Goal: Task Accomplishment & Management: Manage account settings

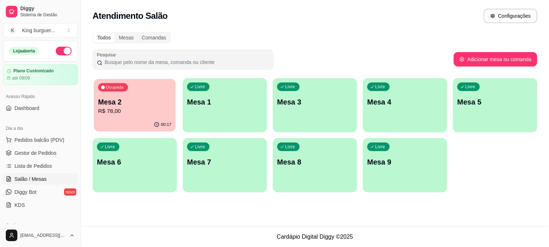
click at [148, 113] on p "R$ 78,00" at bounding box center [134, 111] width 73 height 8
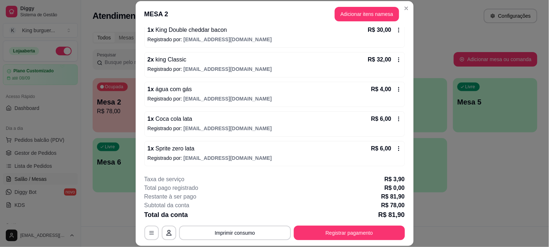
scroll to position [22, 0]
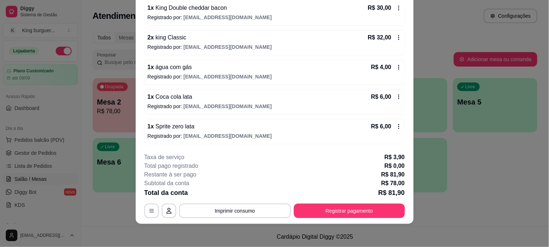
click at [396, 94] on icon at bounding box center [399, 97] width 6 height 6
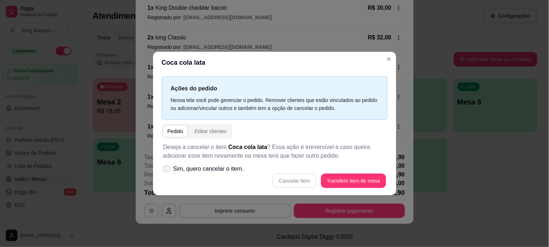
click at [197, 171] on span "Sim, quero cancelar o item." at bounding box center [208, 169] width 71 height 9
click at [168, 171] on input "Sim, quero cancelar o item." at bounding box center [165, 172] width 5 height 5
checkbox input "true"
click at [306, 182] on button "Cancelar item" at bounding box center [295, 181] width 44 height 14
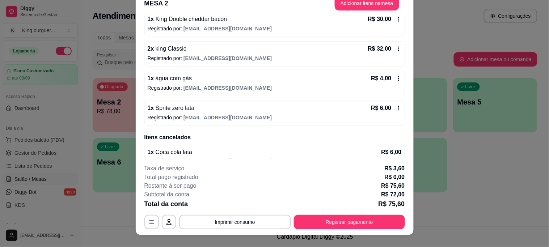
scroll to position [0, 0]
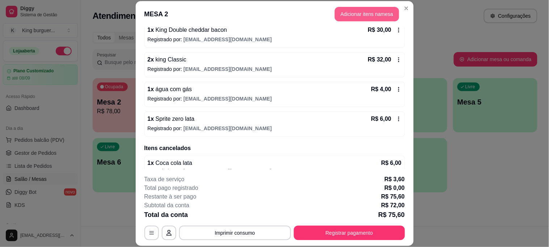
click at [345, 13] on button "Adicionar itens na mesa" at bounding box center [367, 14] width 64 height 14
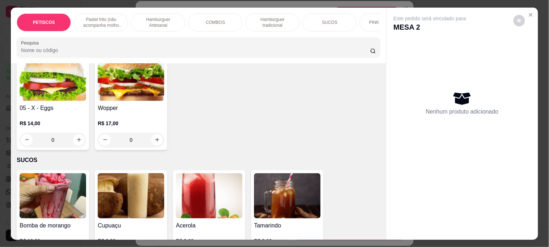
scroll to position [1367, 0]
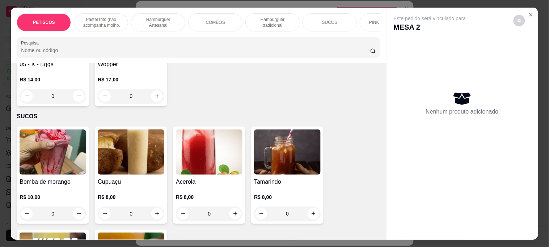
click at [63, 145] on img at bounding box center [53, 152] width 67 height 45
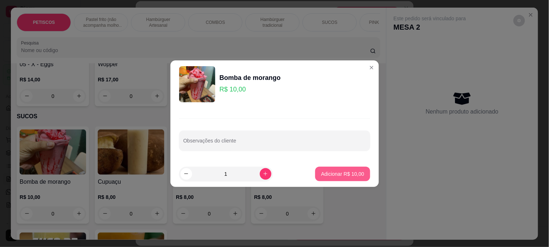
click at [340, 173] on p "Adicionar R$ 10,00" at bounding box center [342, 173] width 43 height 7
type input "1"
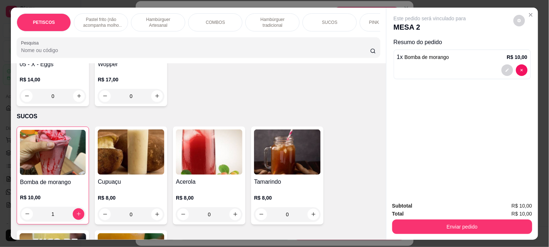
click at [434, 227] on button "Enviar pedido" at bounding box center [462, 227] width 140 height 14
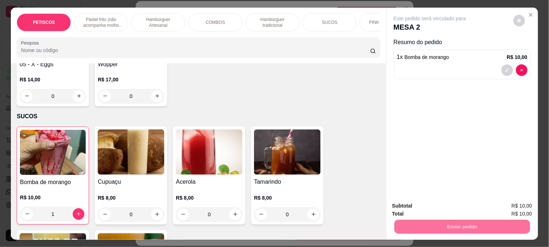
click at [427, 202] on button "Não registrar e enviar pedido" at bounding box center [438, 206] width 75 height 14
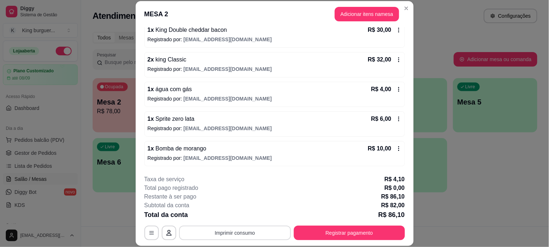
click at [243, 233] on button "Imprimir consumo" at bounding box center [235, 233] width 112 height 14
click at [241, 216] on button "IMPRESSORA" at bounding box center [234, 217] width 52 height 12
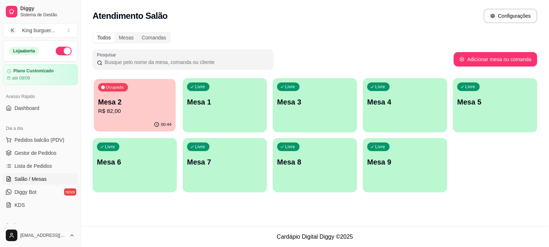
click at [151, 97] on p "Mesa 2" at bounding box center [134, 102] width 73 height 10
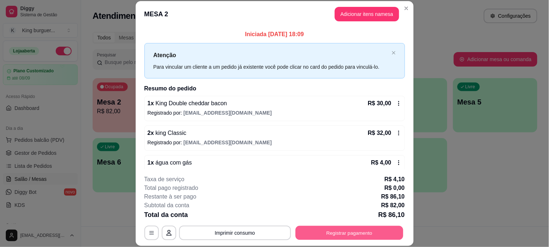
click at [347, 234] on button "Registrar pagamento" at bounding box center [349, 233] width 108 height 14
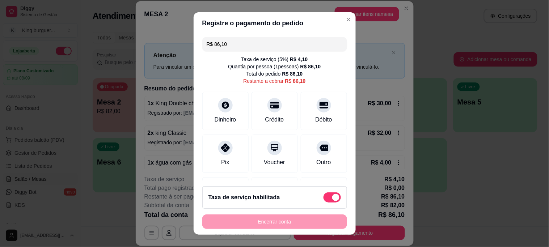
click at [324, 193] on span at bounding box center [332, 198] width 17 height 10
click at [323, 199] on input "checkbox" at bounding box center [325, 201] width 5 height 5
checkbox input "true"
type input "R$ 82,00"
checkbox input "false"
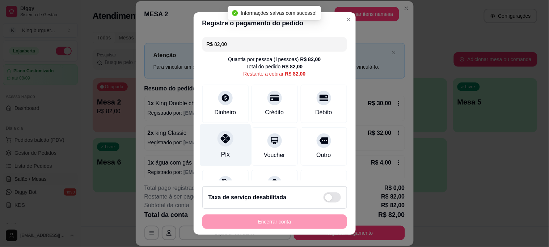
click at [221, 137] on icon at bounding box center [224, 138] width 9 height 9
type input "R$ 0,00"
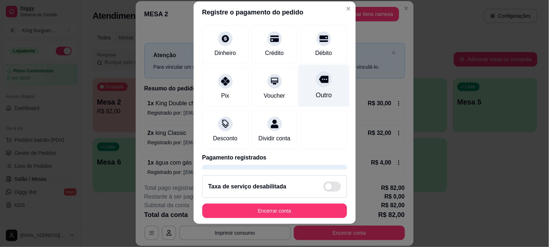
scroll to position [70, 0]
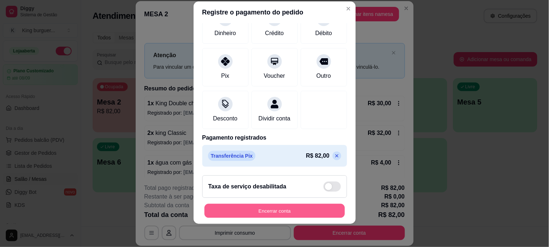
click at [291, 215] on button "Encerrar conta" at bounding box center [275, 211] width 140 height 14
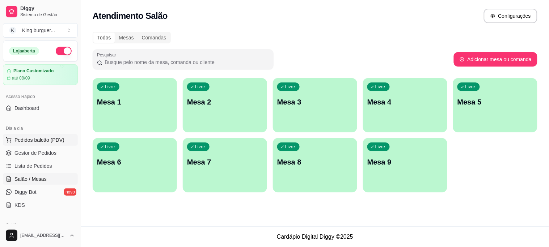
click at [46, 139] on span "Pedidos balcão (PDV)" at bounding box center [39, 139] width 50 height 7
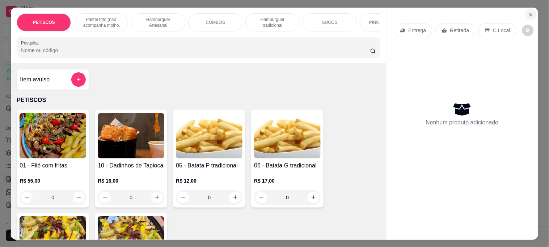
click at [528, 12] on icon "Close" at bounding box center [531, 15] width 6 height 6
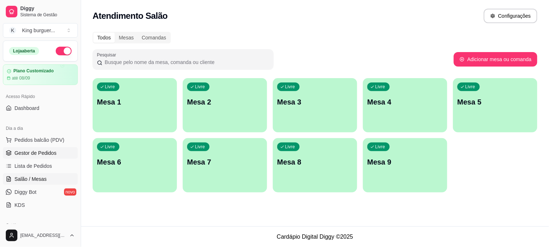
click at [41, 154] on span "Gestor de Pedidos" at bounding box center [35, 153] width 42 height 7
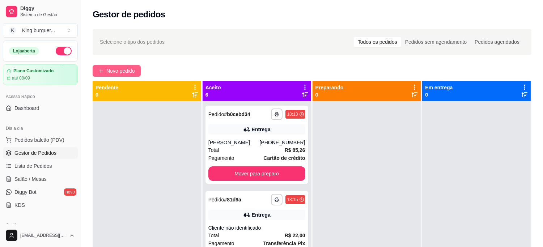
click at [125, 66] on button "Novo pedido" at bounding box center [117, 71] width 48 height 12
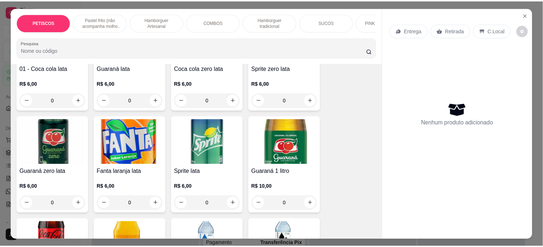
scroll to position [1890, 0]
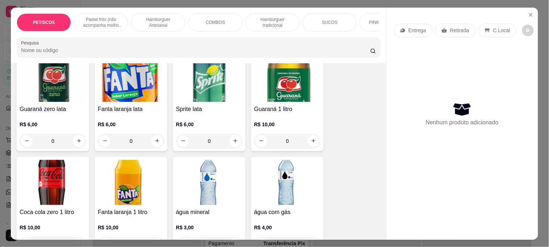
click at [205, 160] on img at bounding box center [209, 182] width 67 height 45
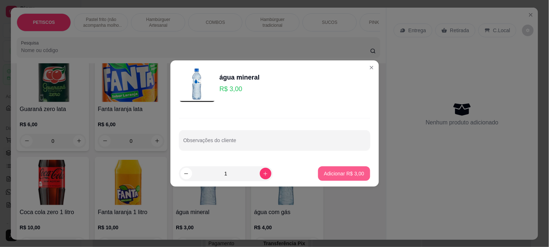
click at [342, 174] on p "Adicionar R$ 3,00" at bounding box center [344, 173] width 40 height 7
type input "1"
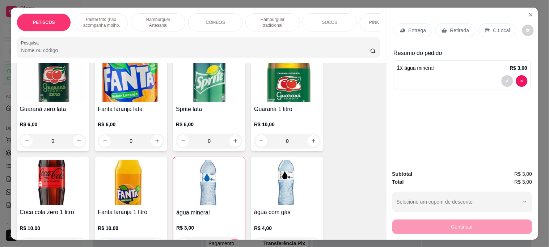
drag, startPoint x: 447, startPoint y: 24, endPoint x: 447, endPoint y: 28, distance: 4.0
click at [450, 27] on p "Retirada" at bounding box center [459, 30] width 19 height 7
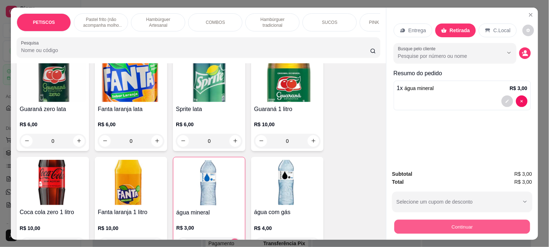
click at [418, 225] on button "Continuar" at bounding box center [462, 227] width 136 height 14
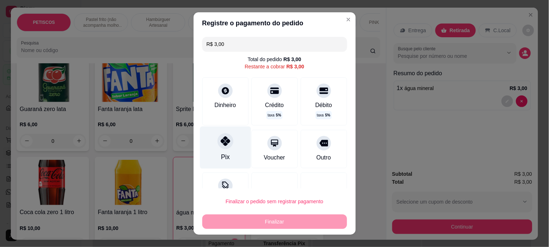
click at [220, 143] on icon at bounding box center [224, 140] width 9 height 9
type input "R$ 0,00"
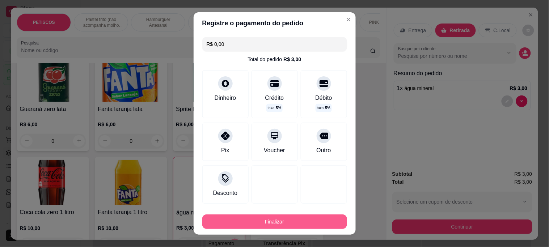
click at [266, 223] on button "Finalizar" at bounding box center [274, 222] width 145 height 14
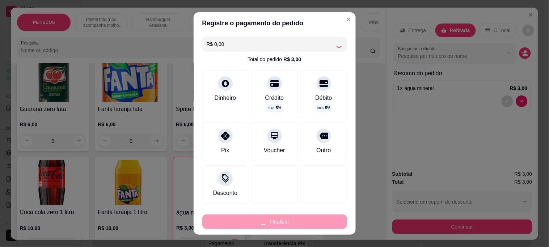
type input "0"
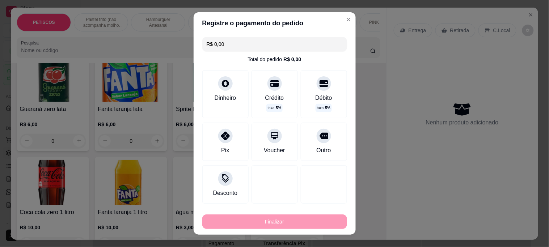
type input "-R$ 3,00"
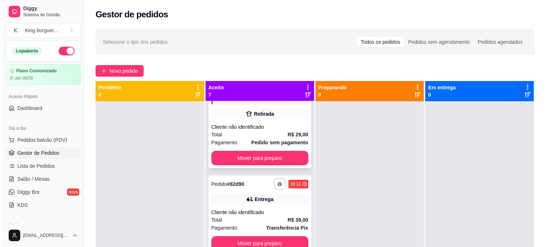
scroll to position [20, 0]
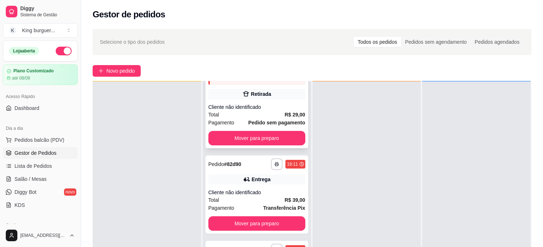
click at [285, 112] on strong "R$ 29,00" at bounding box center [295, 115] width 21 height 6
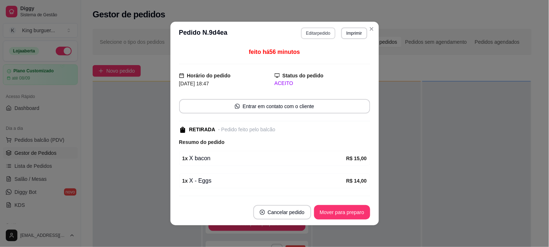
click at [316, 35] on button "Editar pedido" at bounding box center [318, 34] width 34 height 12
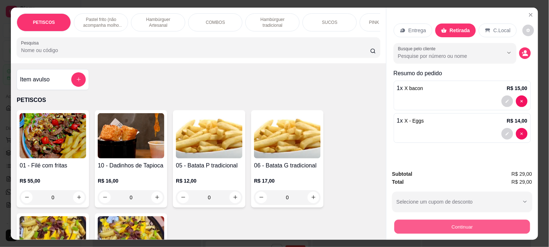
click at [428, 225] on button "Continuar" at bounding box center [462, 227] width 136 height 14
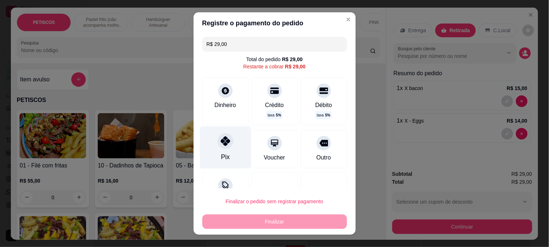
drag, startPoint x: 224, startPoint y: 146, endPoint x: 221, endPoint y: 145, distance: 3.6
click at [223, 145] on icon at bounding box center [224, 140] width 9 height 9
type input "R$ 0,00"
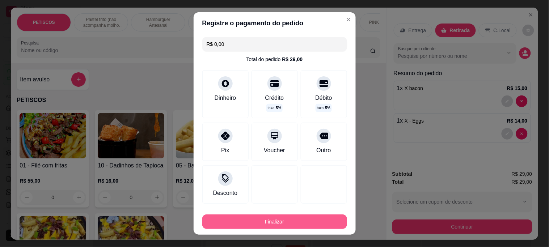
click at [251, 223] on button "Finalizar" at bounding box center [274, 222] width 145 height 14
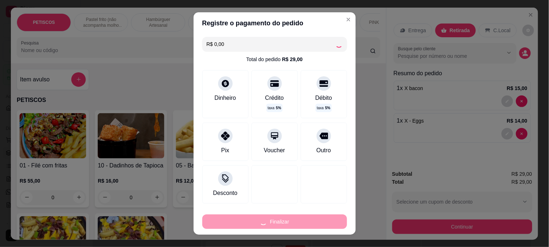
type input "0"
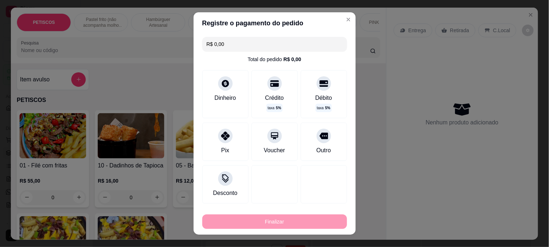
type input "-R$ 29,00"
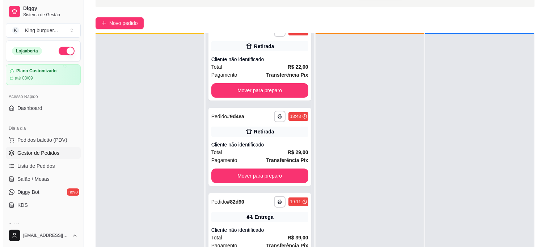
scroll to position [110, 0]
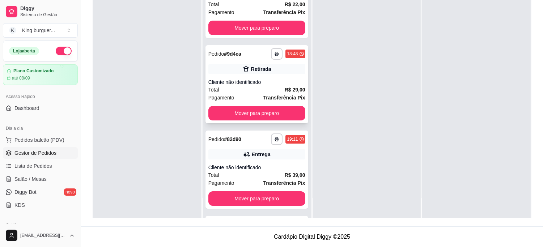
click at [279, 109] on button "Mover para preparo" at bounding box center [257, 113] width 97 height 14
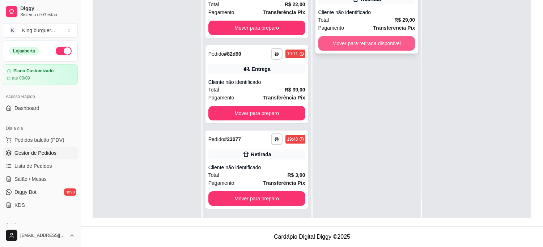
click at [377, 48] on button "Mover para retirada disponível" at bounding box center [367, 43] width 97 height 14
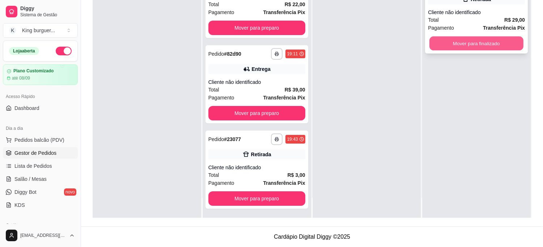
click at [430, 45] on button "Mover para finalizado" at bounding box center [477, 44] width 94 height 14
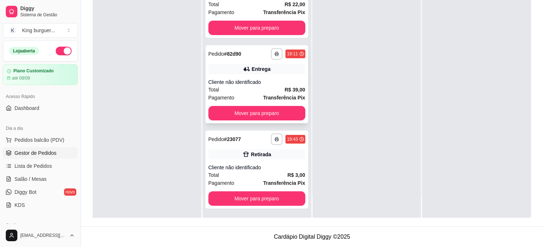
click at [252, 71] on div "Entrega" at bounding box center [261, 69] width 19 height 7
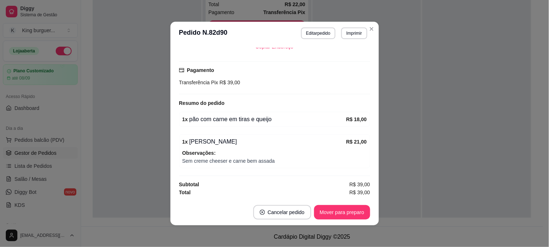
scroll to position [1, 0]
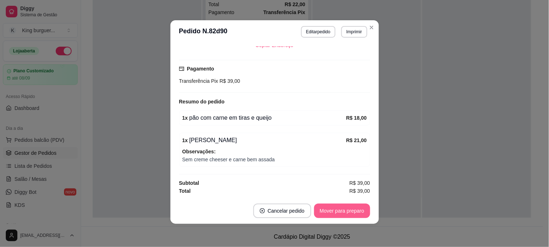
click at [351, 216] on button "Mover para preparo" at bounding box center [342, 211] width 56 height 14
click at [356, 212] on button "Mover para entrega" at bounding box center [342, 211] width 56 height 14
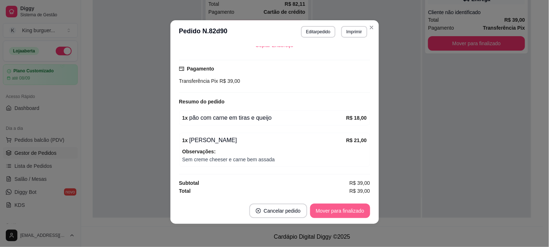
click at [359, 211] on button "Mover para finalizado" at bounding box center [340, 211] width 60 height 14
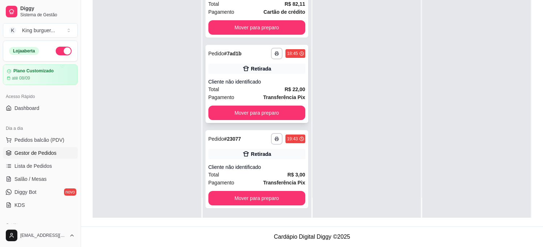
click at [286, 84] on div "Cliente não identificado" at bounding box center [257, 81] width 97 height 7
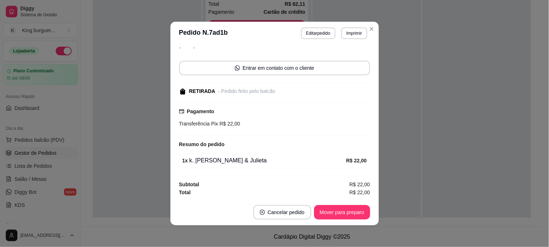
scroll to position [1, 0]
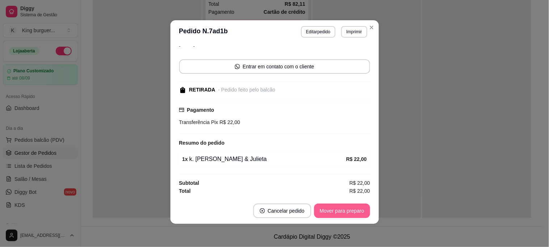
click at [342, 210] on button "Mover para preparo" at bounding box center [342, 211] width 56 height 14
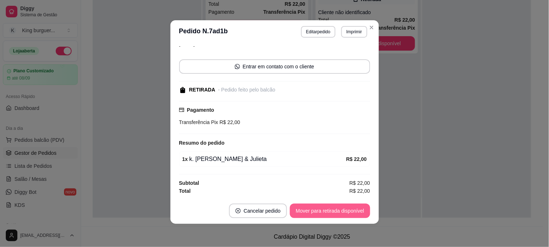
click at [348, 211] on button "Mover para retirada disponível" at bounding box center [330, 211] width 80 height 14
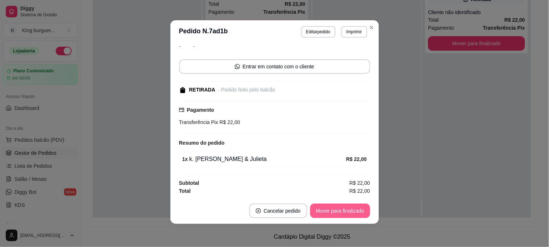
click at [349, 211] on button "Mover para finalizado" at bounding box center [340, 211] width 60 height 14
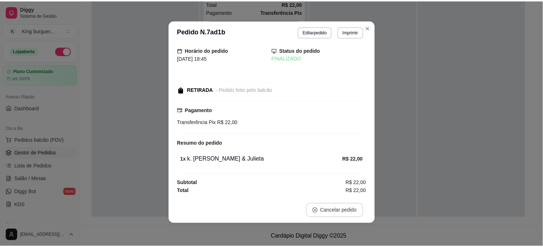
scroll to position [8, 0]
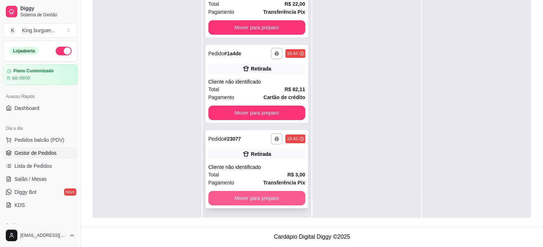
click at [275, 199] on button "Mover para preparo" at bounding box center [257, 198] width 97 height 14
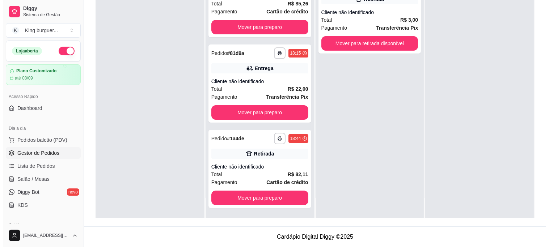
scroll to position [16, 0]
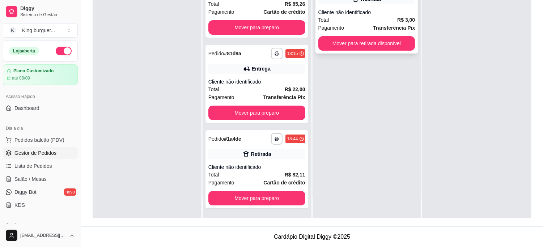
click at [386, 49] on button "Mover para retirada disponível" at bounding box center [367, 43] width 97 height 14
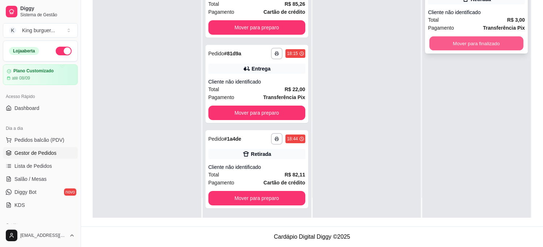
click at [435, 44] on button "Mover para finalizado" at bounding box center [477, 44] width 94 height 14
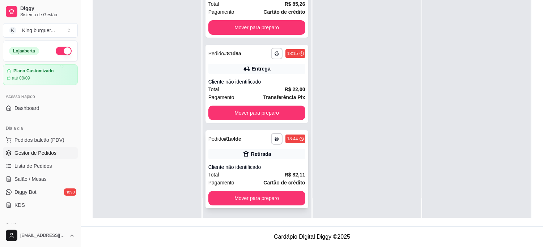
click at [264, 165] on div "Cliente não identificado" at bounding box center [257, 167] width 97 height 7
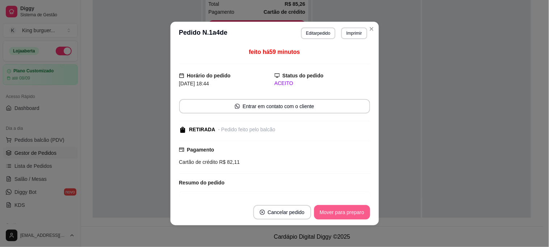
click at [335, 214] on button "Mover para preparo" at bounding box center [342, 212] width 56 height 14
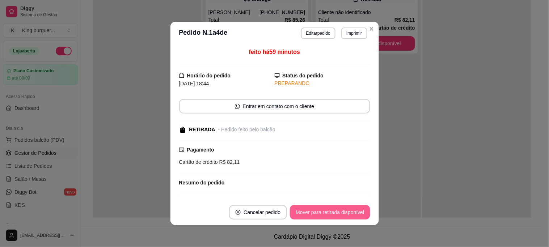
click at [338, 214] on button "Mover para retirada disponível" at bounding box center [330, 212] width 80 height 14
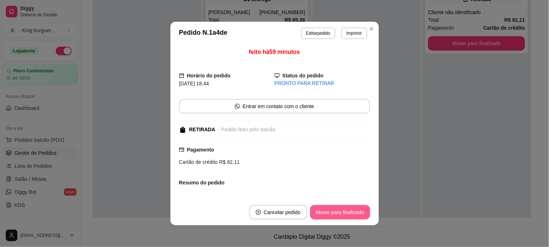
click at [338, 213] on button "Mover para finalizado" at bounding box center [340, 212] width 60 height 14
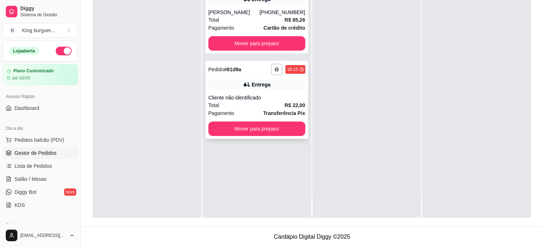
click at [277, 102] on div "Total R$ 22,00" at bounding box center [257, 105] width 97 height 8
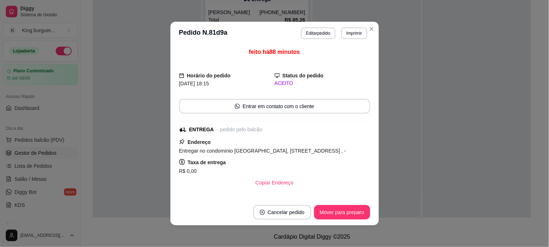
scroll to position [118, 0]
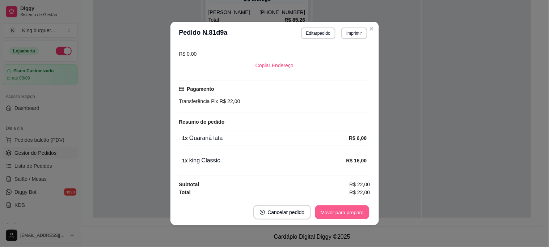
click at [333, 214] on button "Mover para preparo" at bounding box center [342, 213] width 54 height 14
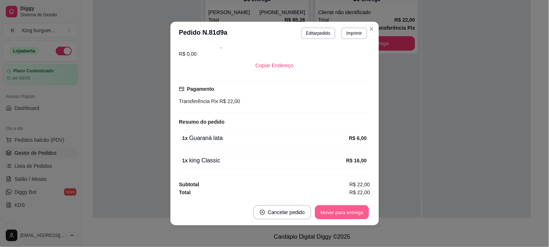
click at [332, 213] on button "Mover para entrega" at bounding box center [342, 213] width 54 height 14
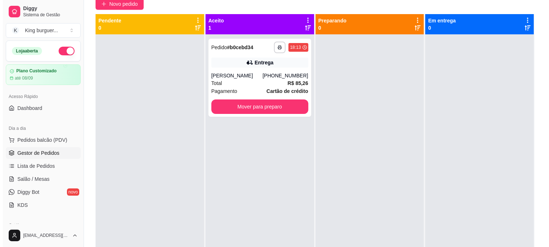
scroll to position [0, 0]
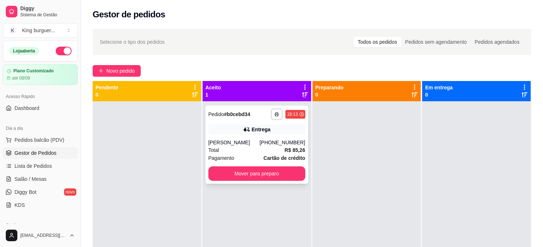
click at [276, 147] on div "Total R$ 85,26" at bounding box center [257, 150] width 97 height 8
click at [256, 139] on div "[PERSON_NAME]" at bounding box center [234, 142] width 51 height 7
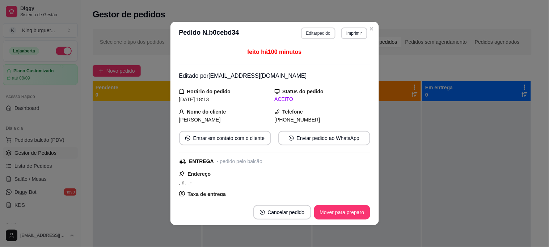
click at [319, 34] on button "Editar pedido" at bounding box center [318, 34] width 34 height 12
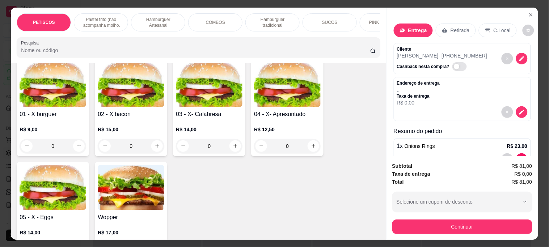
scroll to position [1207, 0]
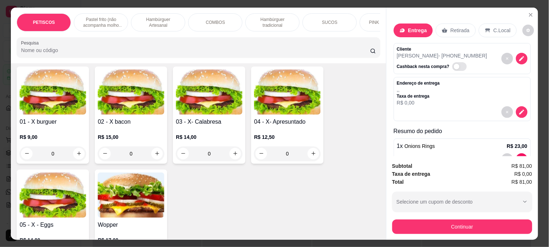
click at [128, 96] on img at bounding box center [131, 92] width 67 height 45
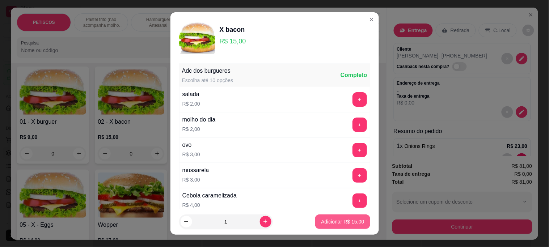
click at [321, 225] on p "Adicionar R$ 15,00" at bounding box center [342, 221] width 43 height 7
type input "1"
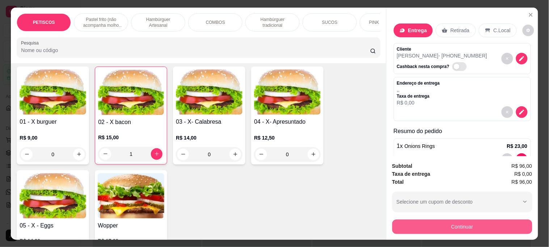
click at [416, 223] on button "Continuar" at bounding box center [462, 227] width 140 height 14
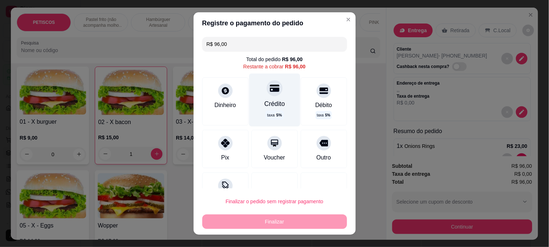
click at [260, 96] on div "Crédito taxa 5 %" at bounding box center [274, 100] width 51 height 53
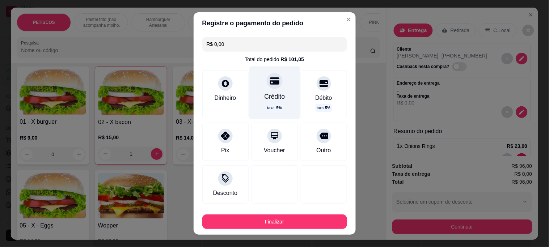
type input "R$ 0,00"
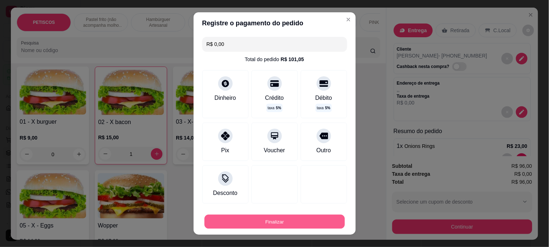
click at [271, 222] on button "Finalizar" at bounding box center [275, 222] width 140 height 14
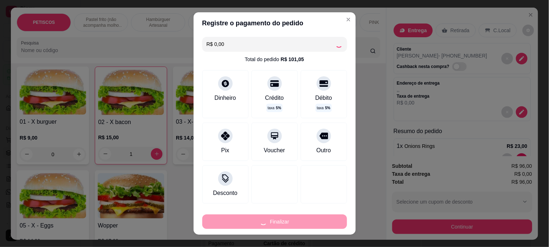
type input "0"
type input "-R$ 96,00"
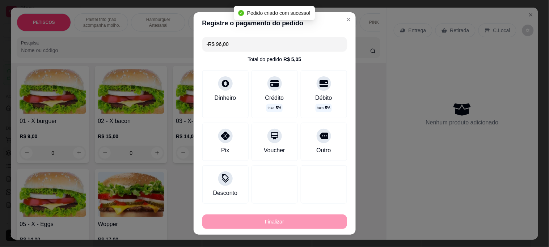
scroll to position [1206, 0]
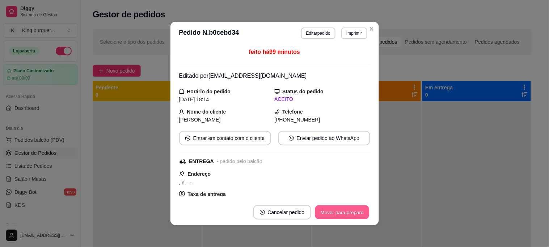
click at [342, 212] on button "Mover para preparo" at bounding box center [342, 213] width 54 height 14
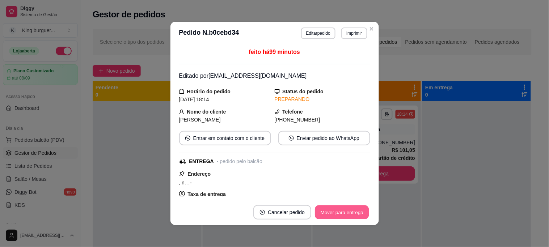
click at [334, 215] on button "Mover para entrega" at bounding box center [342, 213] width 54 height 14
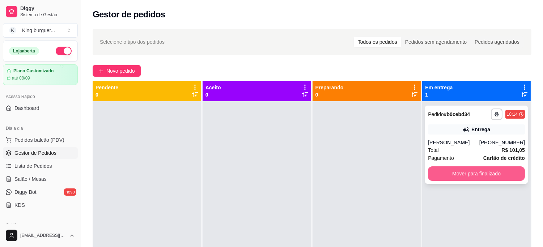
click at [481, 173] on button "Mover para finalizado" at bounding box center [476, 174] width 97 height 14
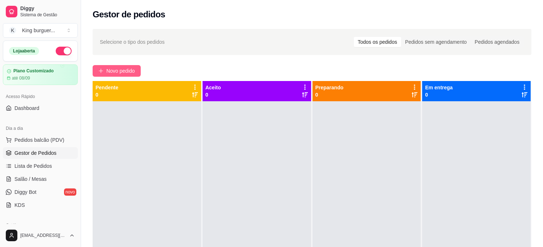
click at [124, 67] on span "Novo pedido" at bounding box center [120, 71] width 29 height 8
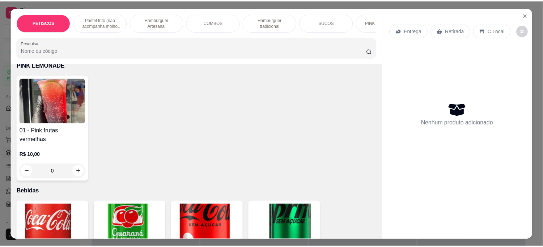
scroll to position [1729, 0]
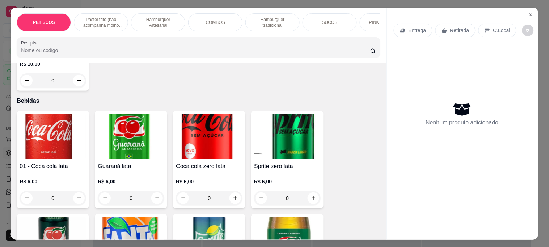
click at [48, 114] on img at bounding box center [53, 136] width 67 height 45
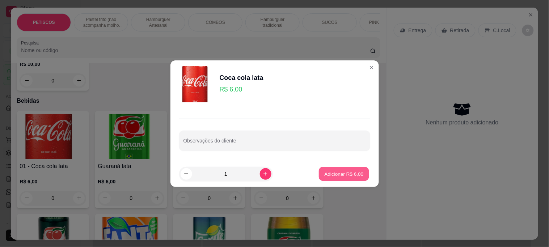
click at [351, 171] on p "Adicionar R$ 6,00" at bounding box center [344, 173] width 39 height 7
type input "1"
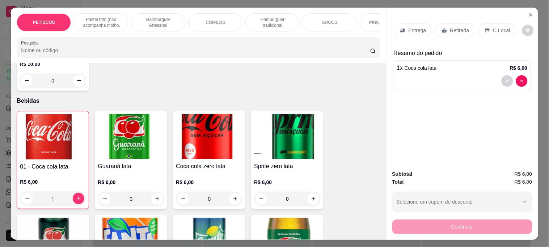
click at [450, 30] on p "Retirada" at bounding box center [459, 30] width 19 height 7
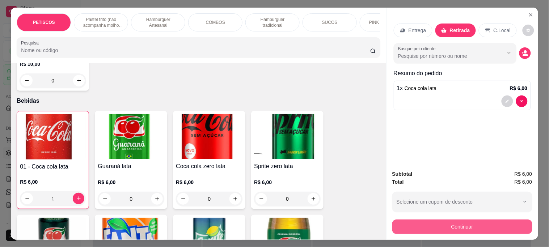
click at [430, 225] on button "Continuar" at bounding box center [462, 227] width 140 height 14
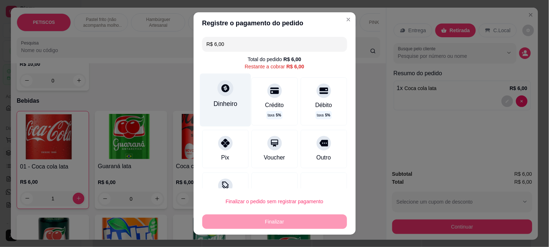
click at [224, 92] on icon at bounding box center [224, 88] width 9 height 9
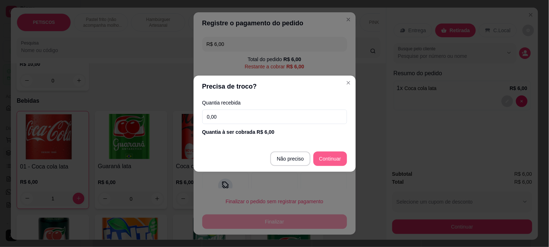
type input "R$ 0,00"
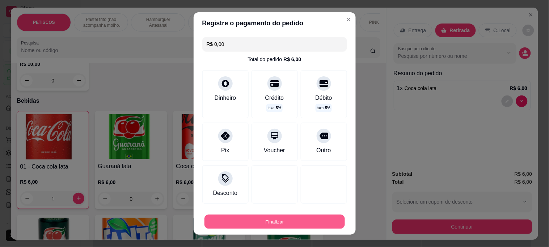
click at [289, 222] on button "Finalizar" at bounding box center [275, 222] width 140 height 14
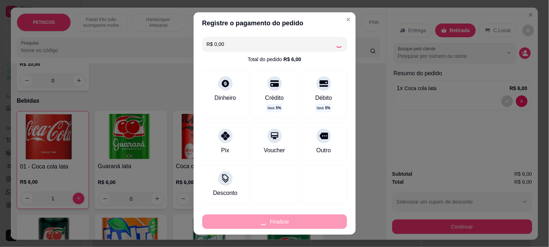
type input "0"
type input "-R$ 6,00"
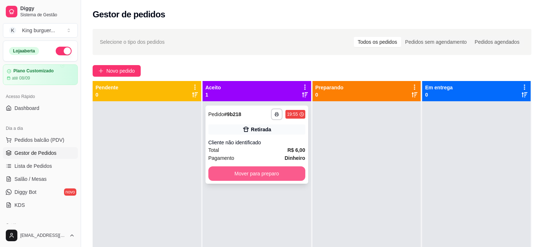
click at [264, 171] on button "Mover para preparo" at bounding box center [257, 174] width 97 height 14
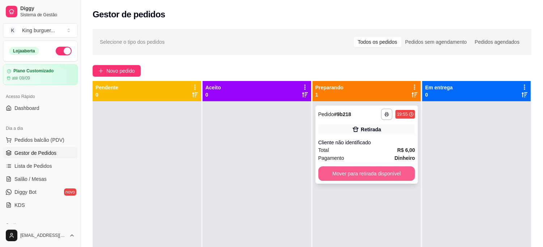
click at [355, 171] on button "Mover para retirada disponível" at bounding box center [367, 174] width 97 height 14
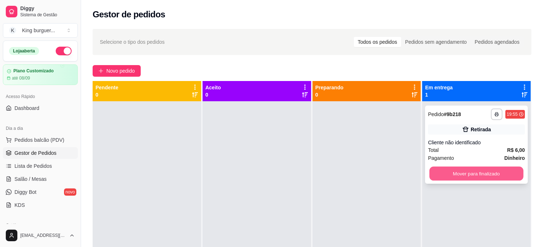
click at [433, 177] on button "Mover para finalizado" at bounding box center [477, 174] width 94 height 14
